Goal: Communication & Community: Answer question/provide support

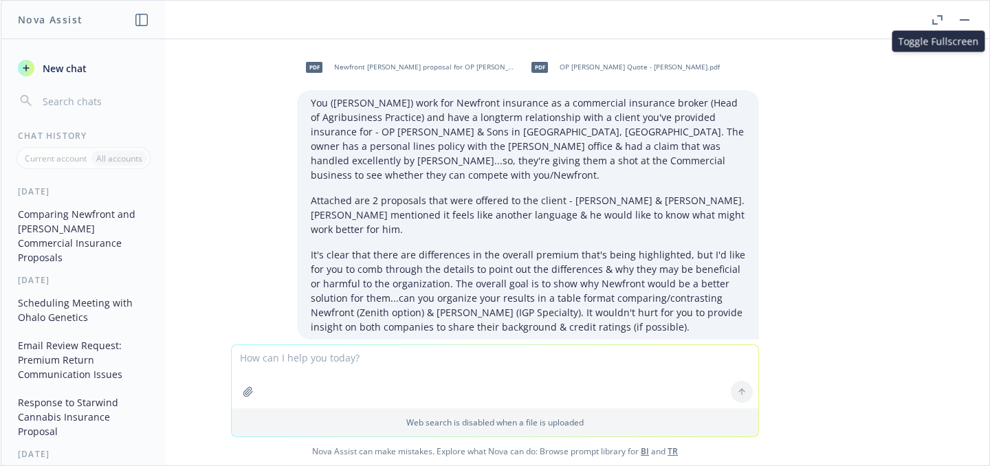
scroll to position [1534, 0]
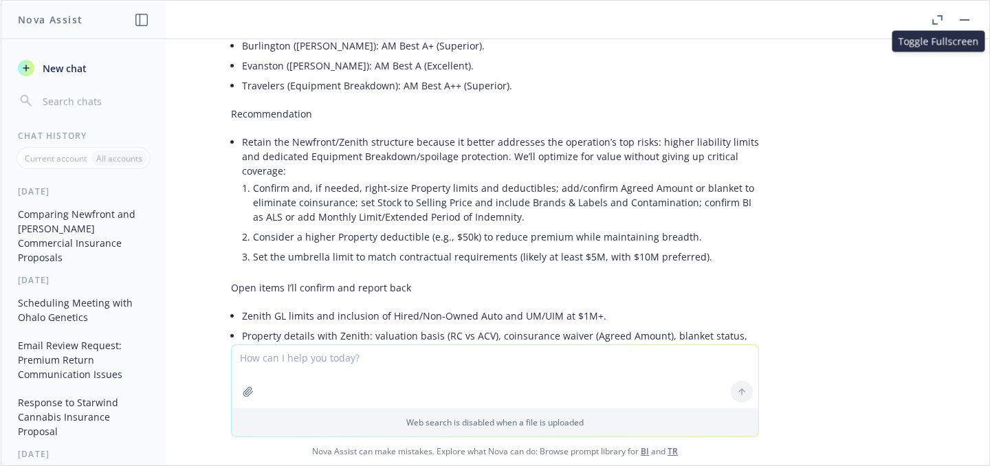
click at [48, 56] on button "New chat" at bounding box center [83, 68] width 142 height 25
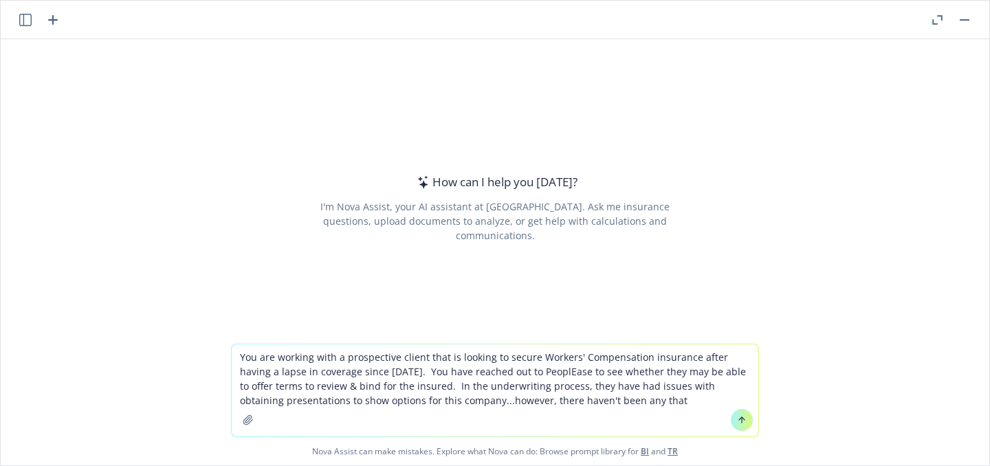
click at [368, 369] on textarea "You are working with a prospective client that is looking to secure Workers' Co…" at bounding box center [495, 390] width 526 height 92
click at [489, 370] on textarea "You are working with a prospective client that is looking to secure Workers' Co…" at bounding box center [495, 390] width 526 height 92
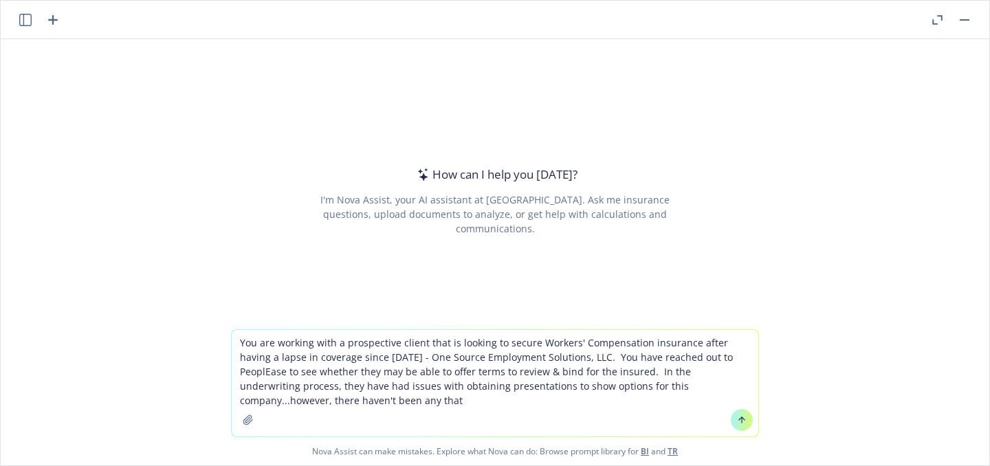
drag, startPoint x: 715, startPoint y: 369, endPoint x: 709, endPoint y: 399, distance: 30.1
click at [709, 399] on textarea "You are working with a prospective client that is looking to secure Workers' Co…" at bounding box center [495, 383] width 526 height 107
click at [555, 357] on textarea "You are working with a prospective client that is looking to secure Workers' Co…" at bounding box center [495, 383] width 526 height 107
click at [513, 400] on textarea "You are working with a prospective client that is looking to secure Workers' Co…" at bounding box center [495, 383] width 526 height 107
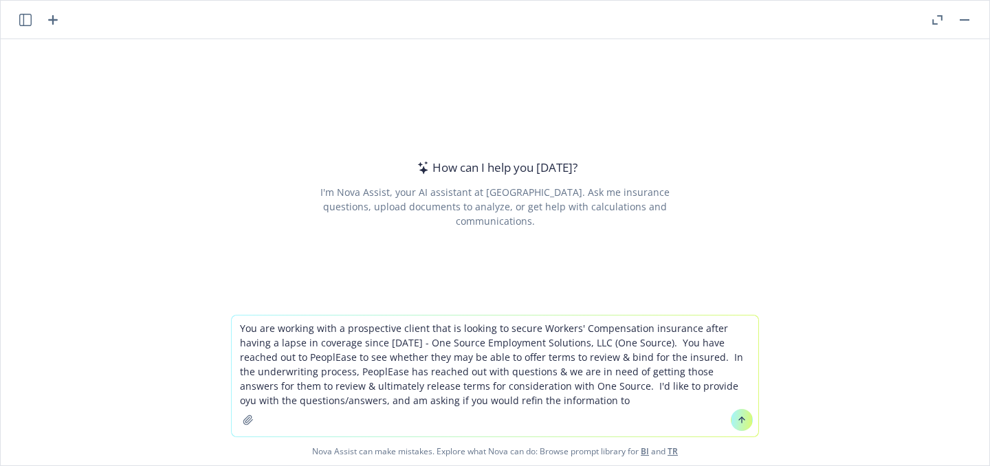
click at [379, 401] on textarea "You are working with a prospective client that is looking to secure Workers' Co…" at bounding box center [495, 375] width 526 height 121
click at [471, 398] on textarea "You are working with a prospective client that is looking to secure Workers' Co…" at bounding box center [495, 375] width 526 height 121
click at [359, 401] on textarea "You are working with a prospective client that is looking to secure Workers' Co…" at bounding box center [495, 375] width 526 height 121
click at [522, 399] on textarea "You are working with a prospective client that is looking to secure Workers' Co…" at bounding box center [495, 375] width 526 height 121
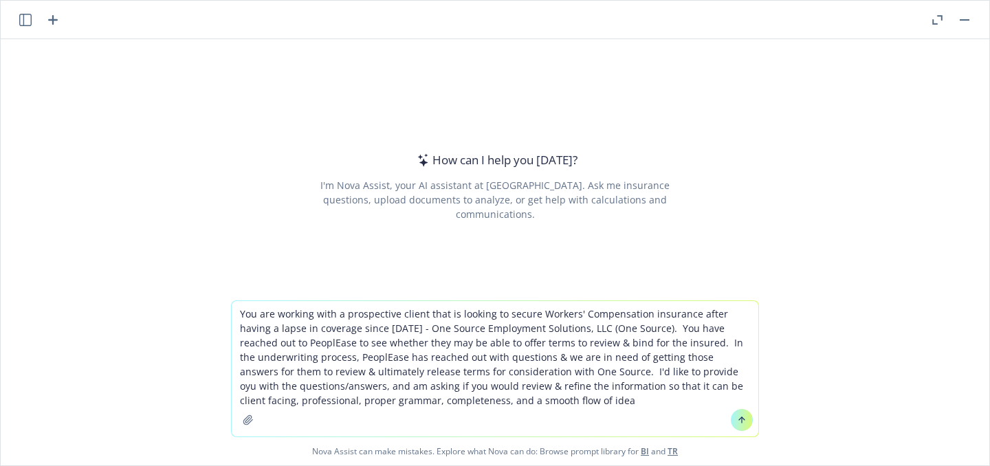
click at [612, 372] on textarea "You are working with a prospective client that is looking to secure Workers' Co…" at bounding box center [495, 368] width 526 height 135
click at [493, 401] on textarea "You are working with a prospective client that is looking to secure Workers' Co…" at bounding box center [495, 368] width 526 height 135
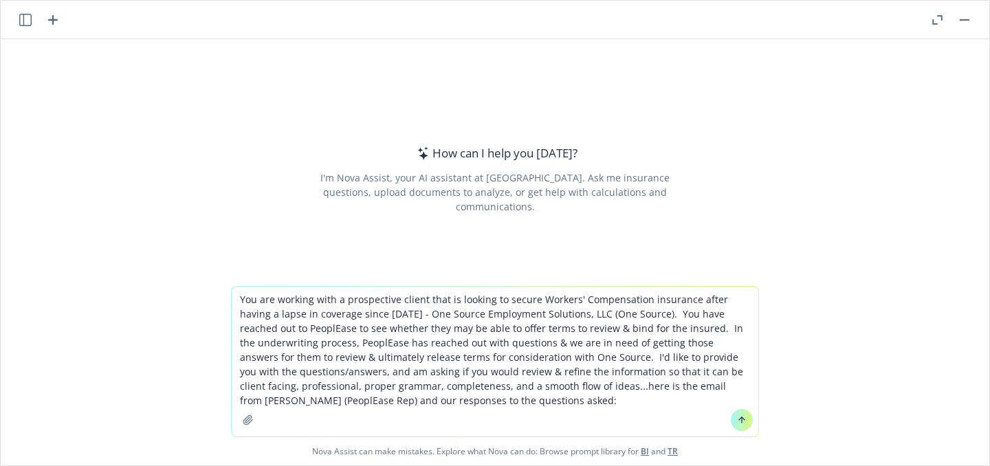
paste textarea "Lor Ipsu, dolor si amet consectetura el seddoeiusm. TE INCIDIDU UTLABOREETD - M…"
type textarea "Lor ips dolorsi amet c adipiscinge seddoe temp in utlabor et dolore Magnaal' En…"
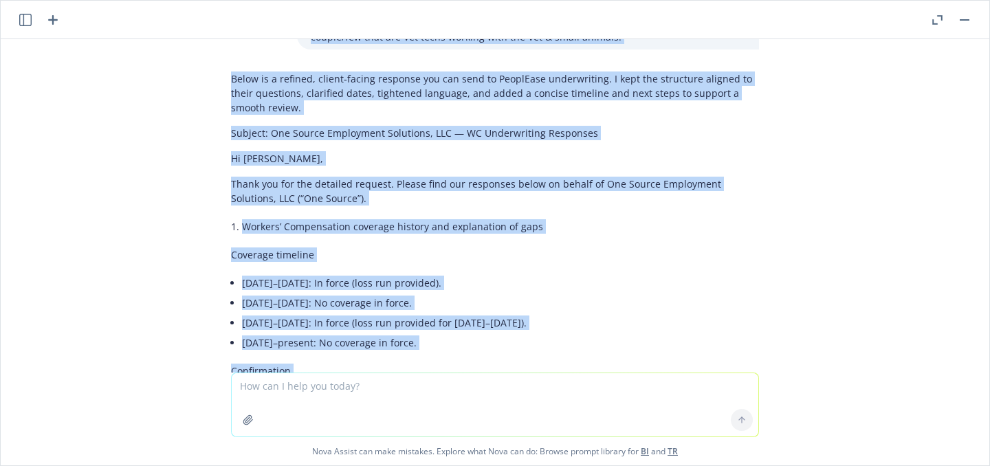
scroll to position [678, 0]
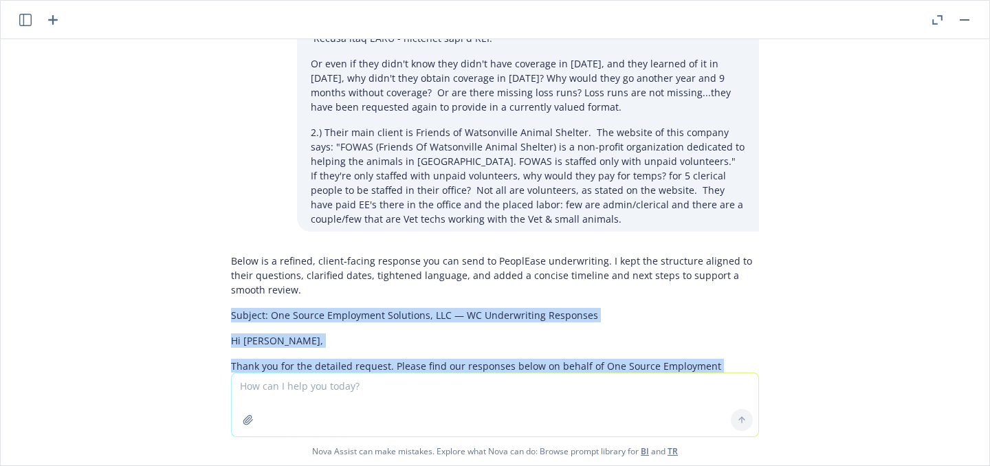
drag, startPoint x: 287, startPoint y: 252, endPoint x: 216, endPoint y: 302, distance: 87.7
copy div "Loremip: Dol Sitame Consectetu Adipiscin, ELI — SE Doeiusmodtem Incididun Ut La…"
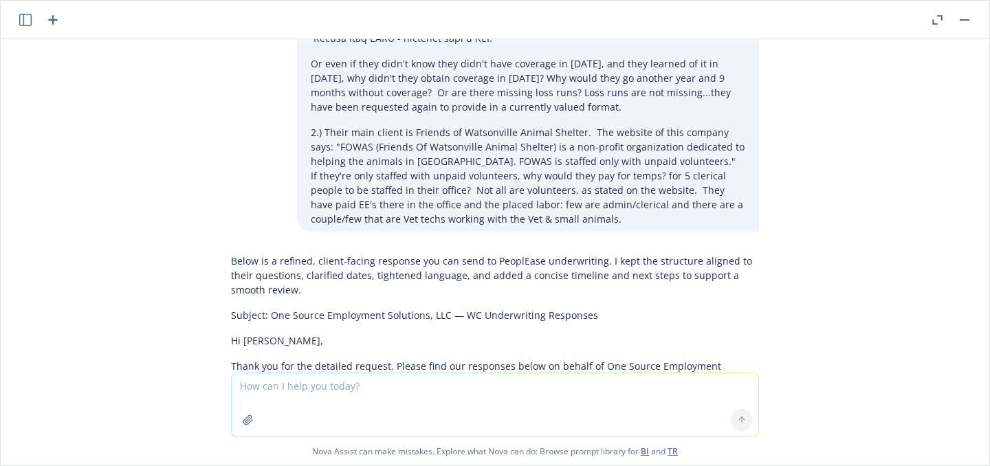
click at [331, 387] on textarea at bounding box center [495, 404] width 526 height 63
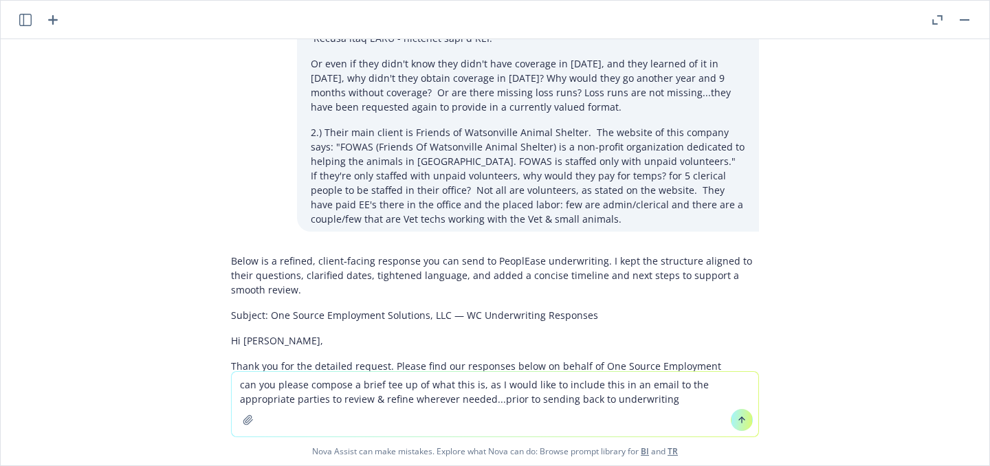
type textarea "can you please compose a brief tee up of what this is, as I would like to inclu…"
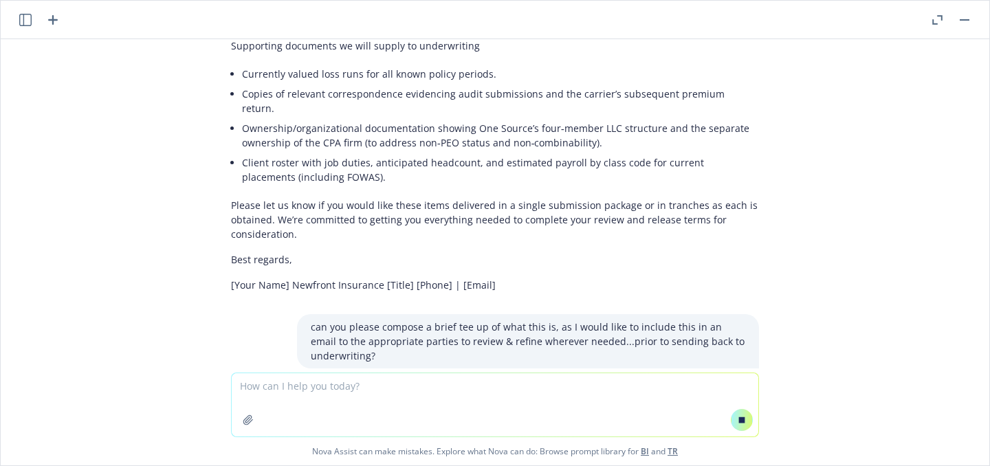
scroll to position [1844, 0]
